Goal: Check status: Check status

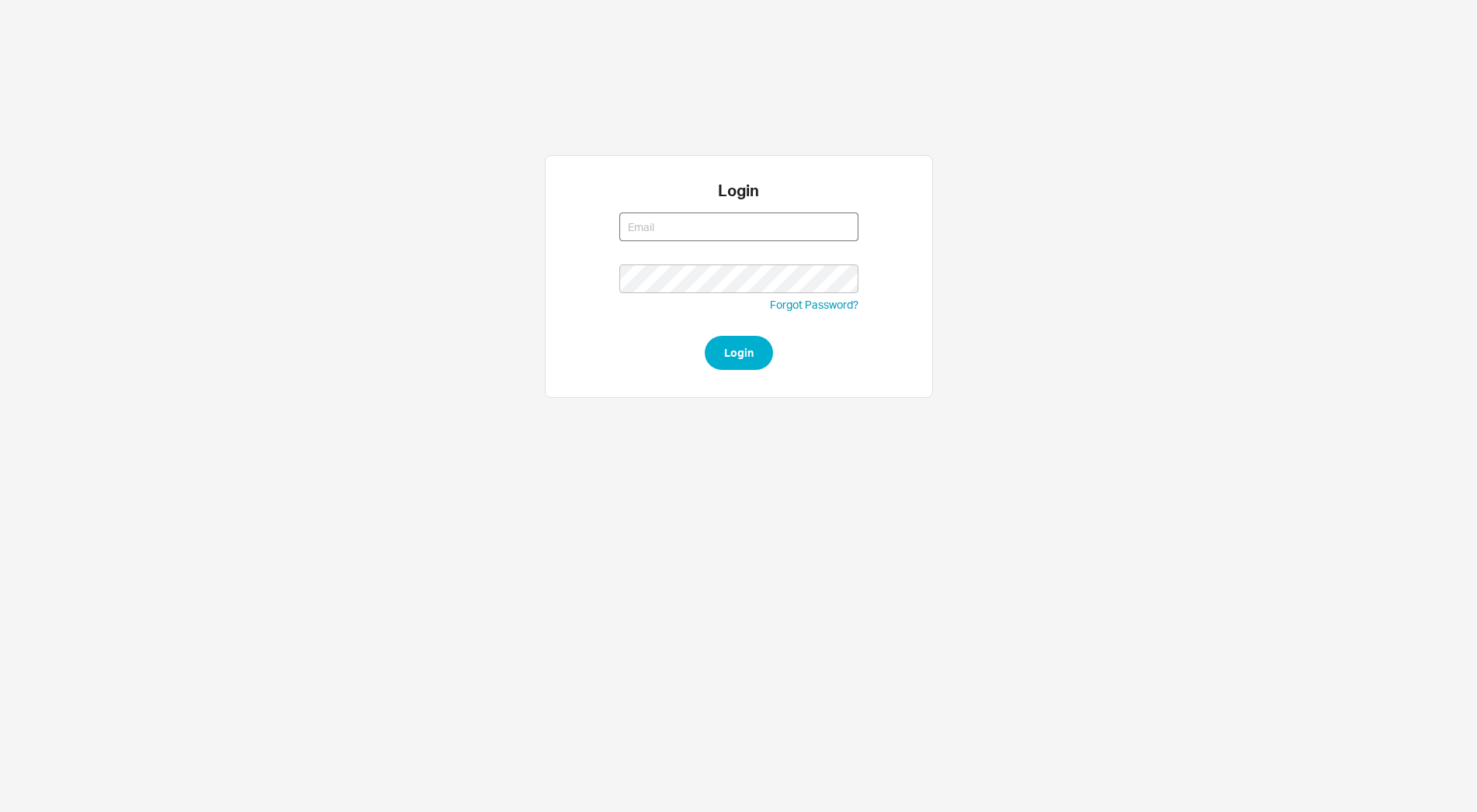
type input "[PERSON_NAME][EMAIL_ADDRESS][DOMAIN_NAME]"
click at [720, 358] on button "Login" at bounding box center [738, 353] width 68 height 34
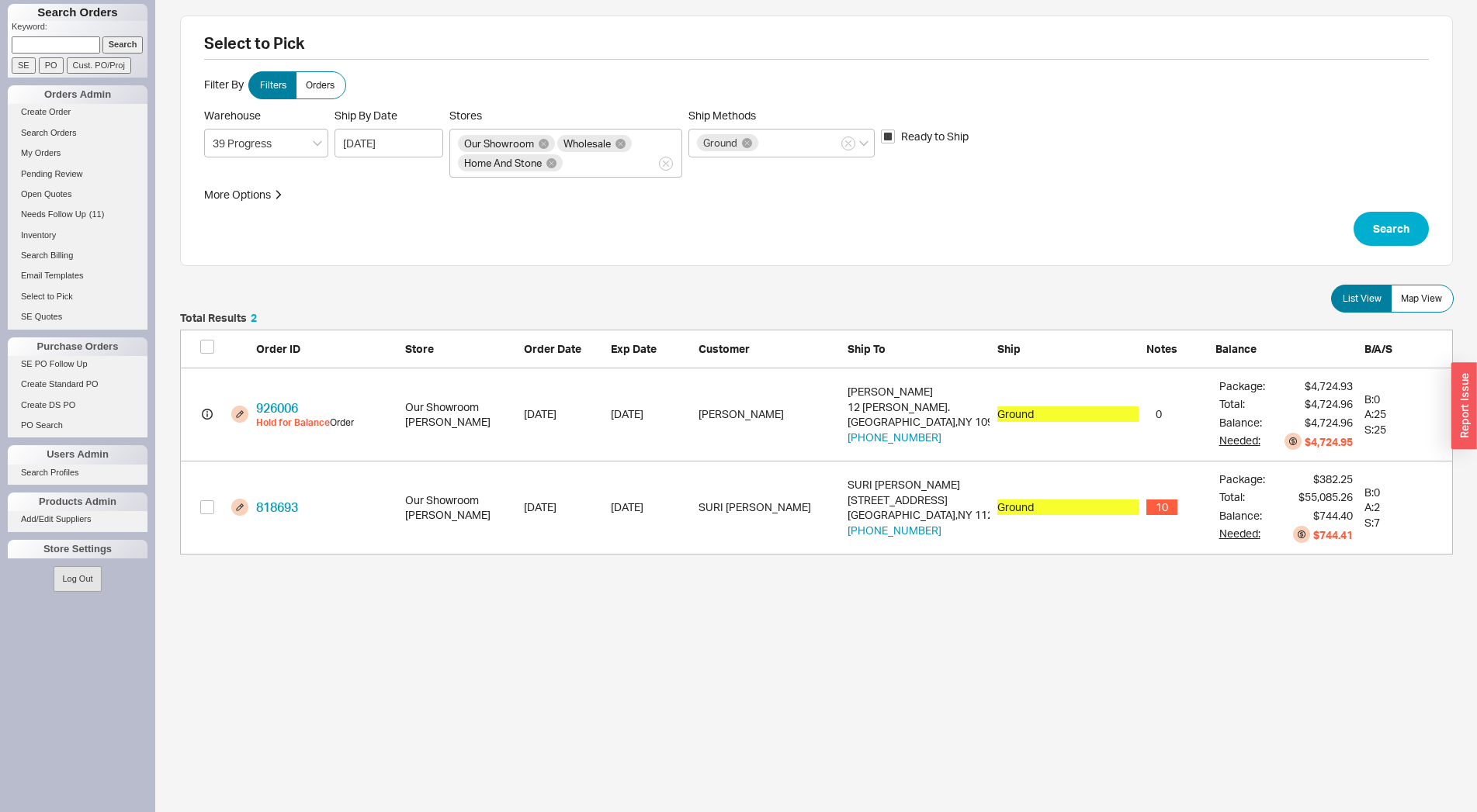
scroll to position [229, 1260]
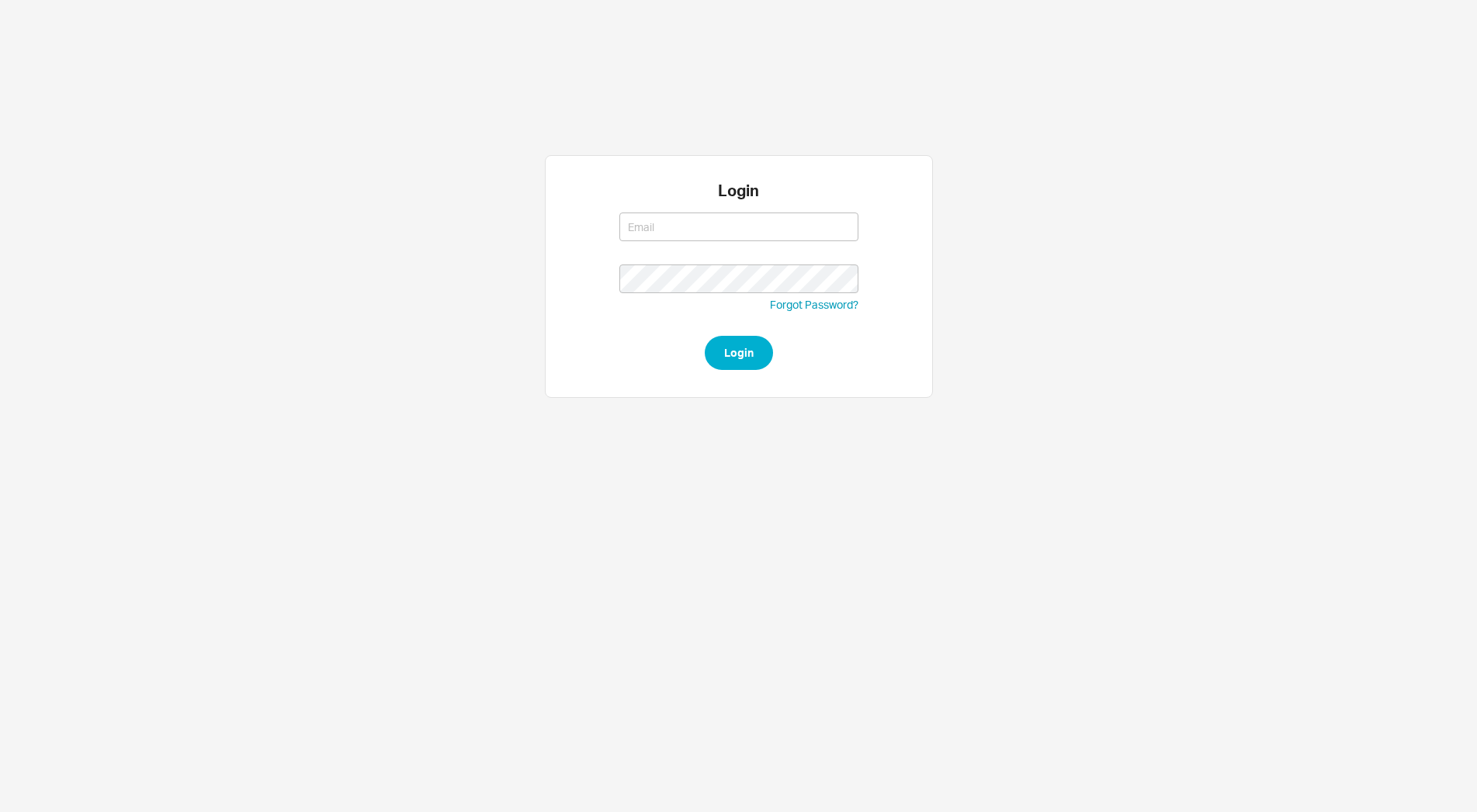
type input "miriama@homeandstone.com"
click at [744, 361] on button "Login" at bounding box center [738, 353] width 68 height 34
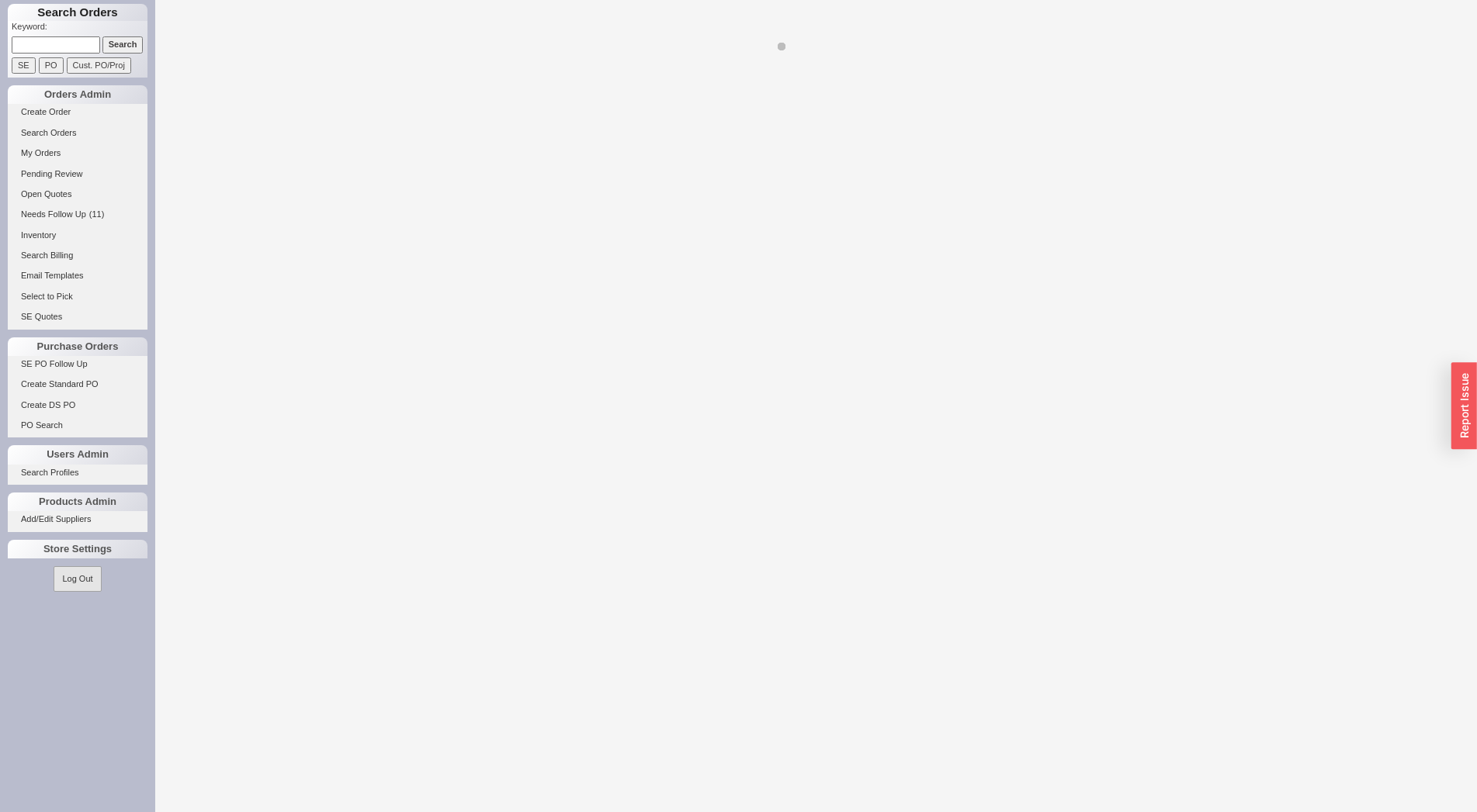
select select "LOW"
